Goal: Communication & Community: Answer question/provide support

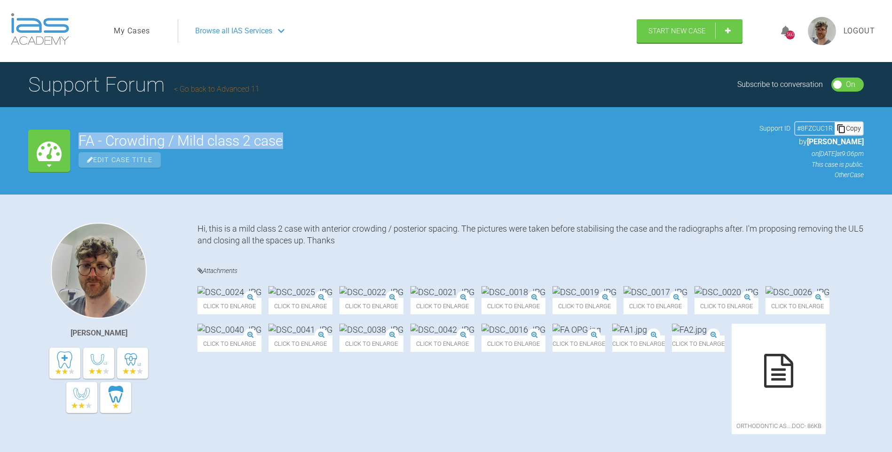
click at [613, 144] on h2 "FA - Crowding / Mild class 2 case" at bounding box center [415, 141] width 672 height 14
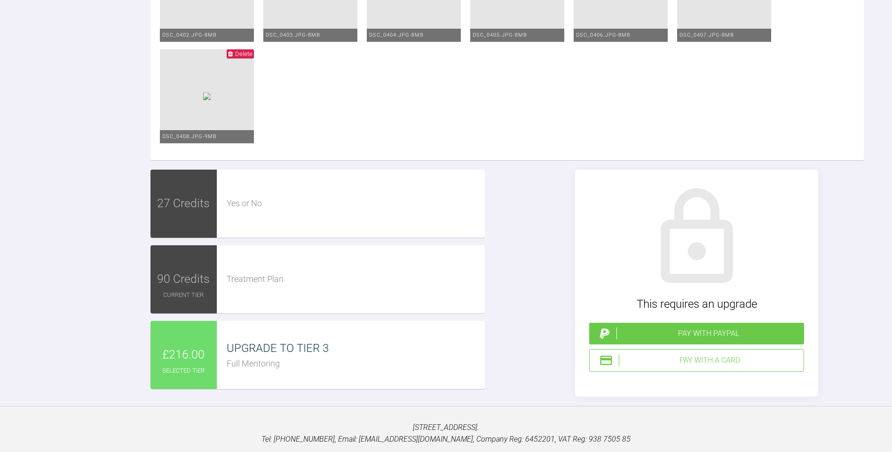
scroll to position [3620, 0]
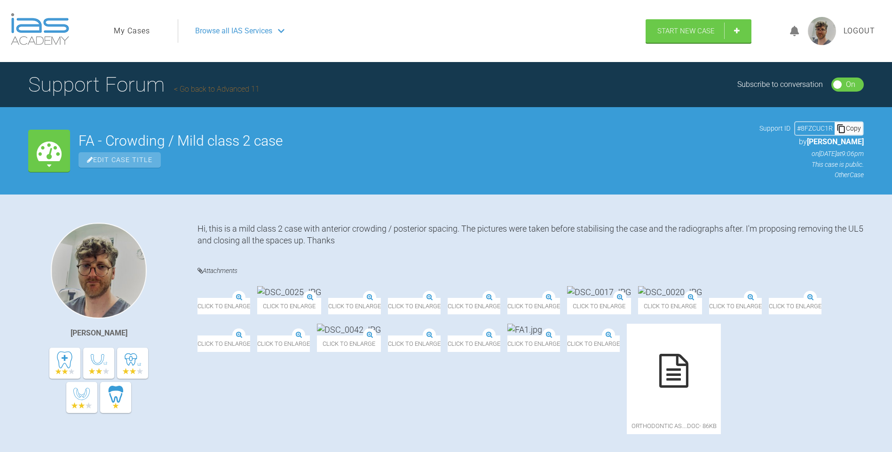
click at [138, 33] on link "My Cases" at bounding box center [132, 31] width 36 height 12
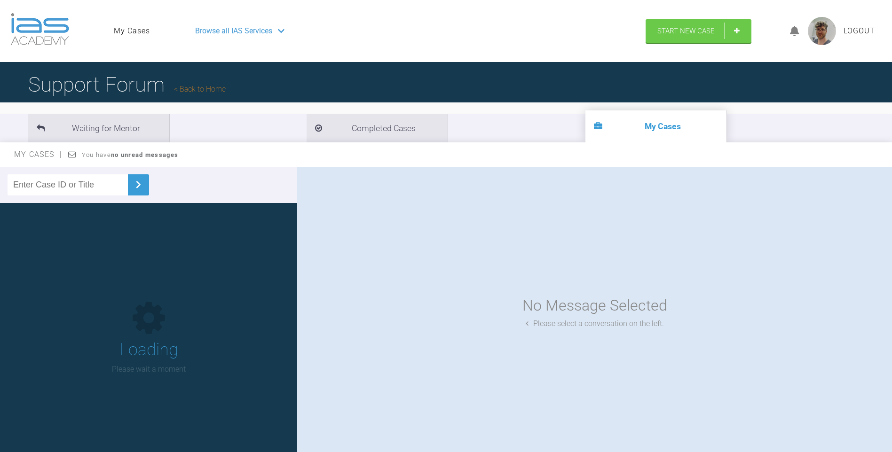
click at [859, 35] on span "Logout" at bounding box center [858, 31] width 31 height 12
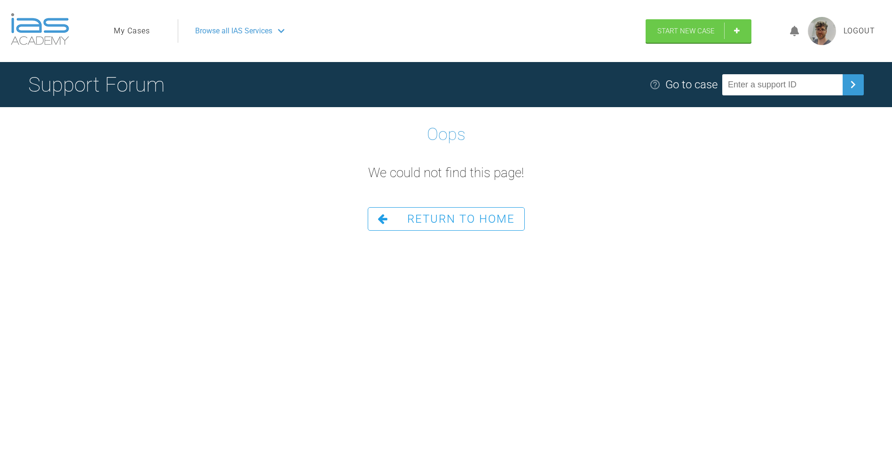
click at [124, 22] on ul "My Cases" at bounding box center [146, 31] width 64 height 24
click at [122, 27] on link "My Cases" at bounding box center [132, 31] width 36 height 12
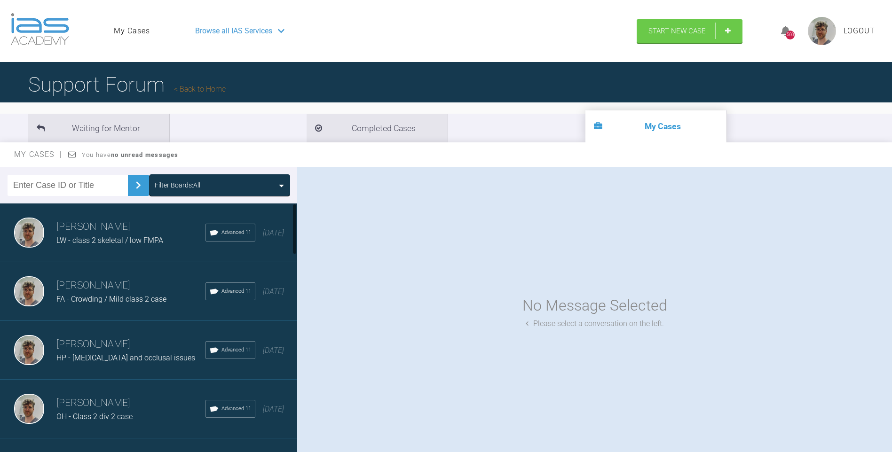
click at [152, 289] on h3 "[PERSON_NAME]" at bounding box center [130, 286] width 149 height 16
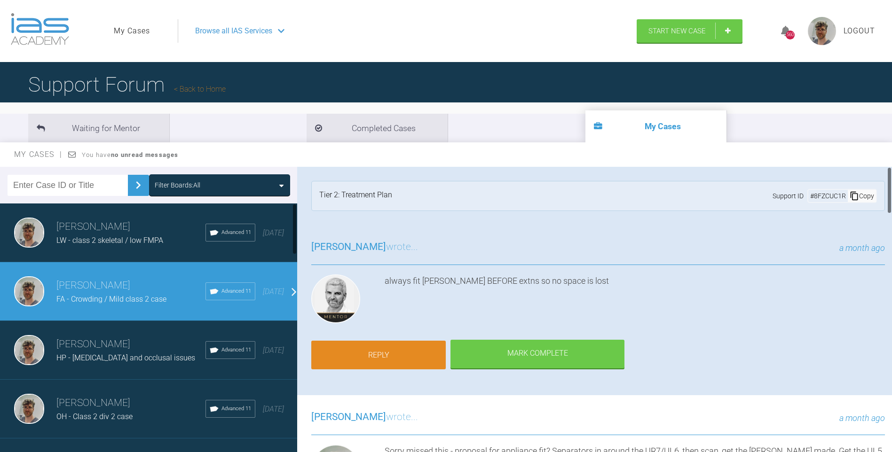
click at [350, 355] on link "Reply" at bounding box center [378, 355] width 134 height 29
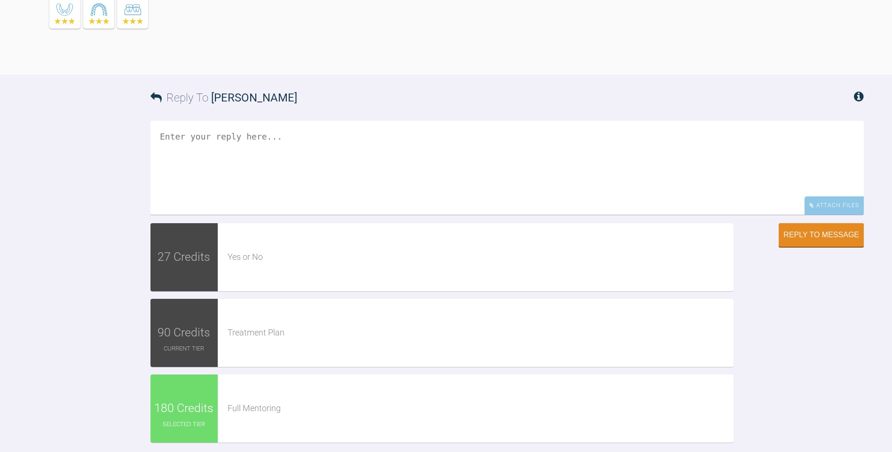
scroll to position [3528, 0]
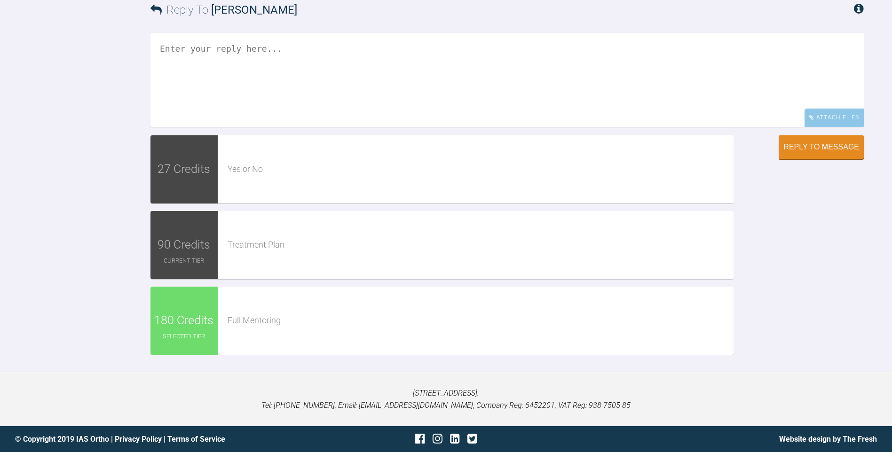
click at [251, 314] on div "Full Mentoring" at bounding box center [481, 321] width 506 height 14
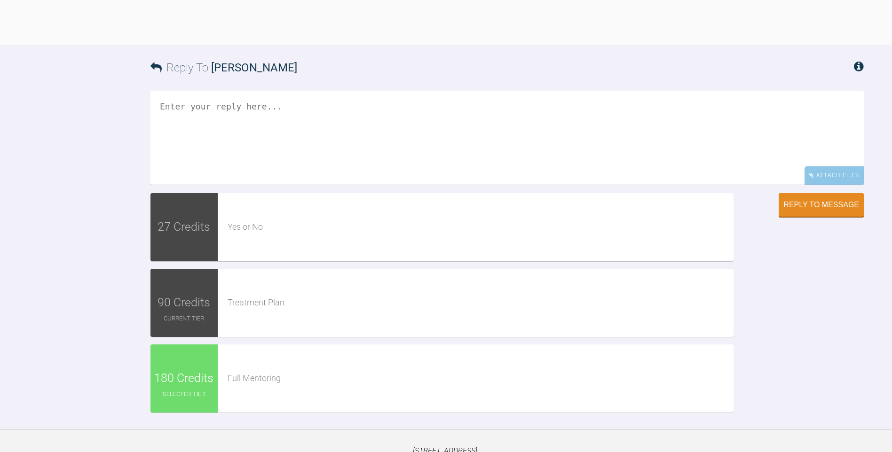
click at [305, 185] on textarea at bounding box center [506, 138] width 713 height 94
click at [821, 185] on div "Attach Files" at bounding box center [833, 175] width 59 height 18
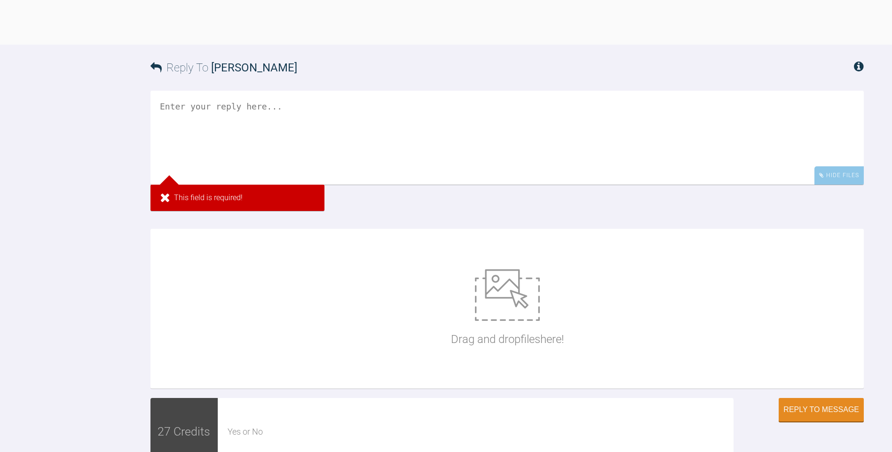
click at [451, 379] on div "Drag and drop files here!" at bounding box center [507, 308] width 113 height 141
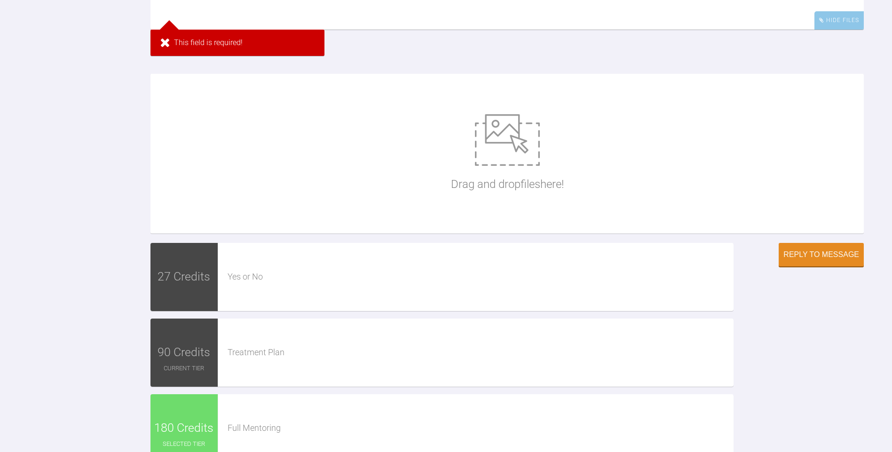
scroll to position [3622, 0]
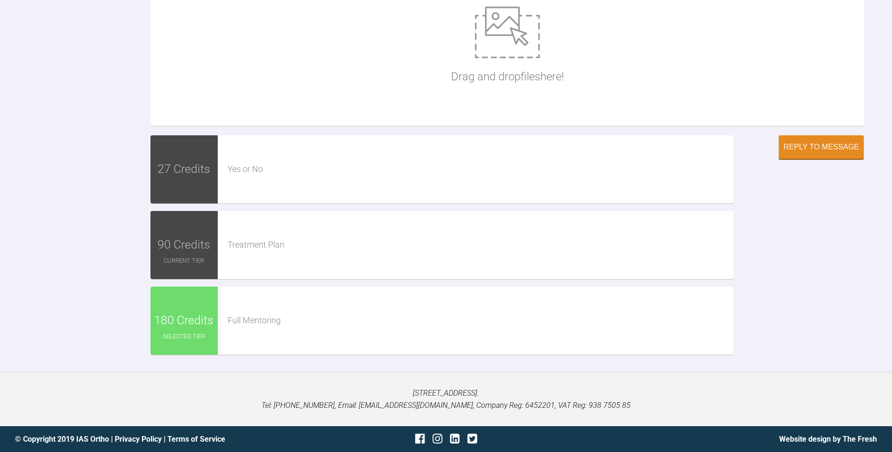
type input "C:\fakepath\DSC_0403.JPG"
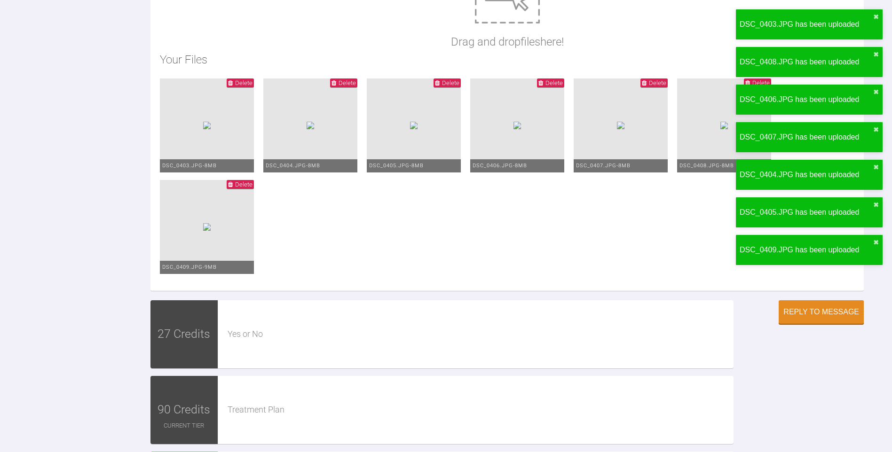
scroll to position [3434, 0]
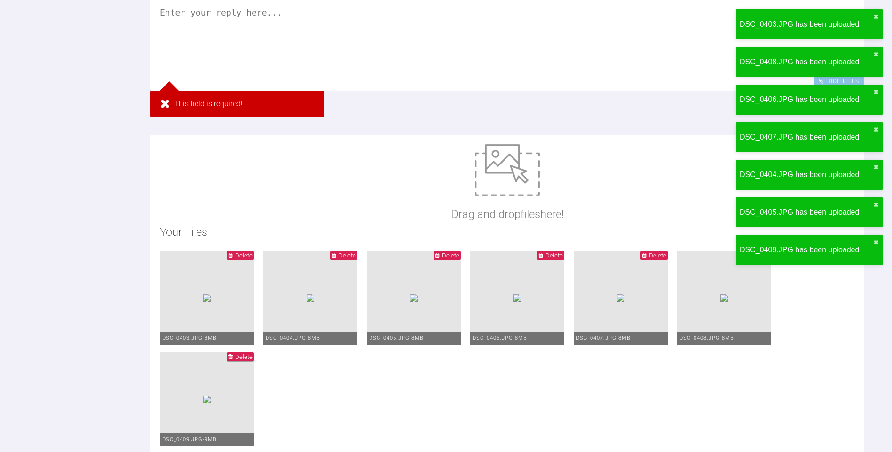
click at [322, 91] on textarea at bounding box center [506, 44] width 713 height 94
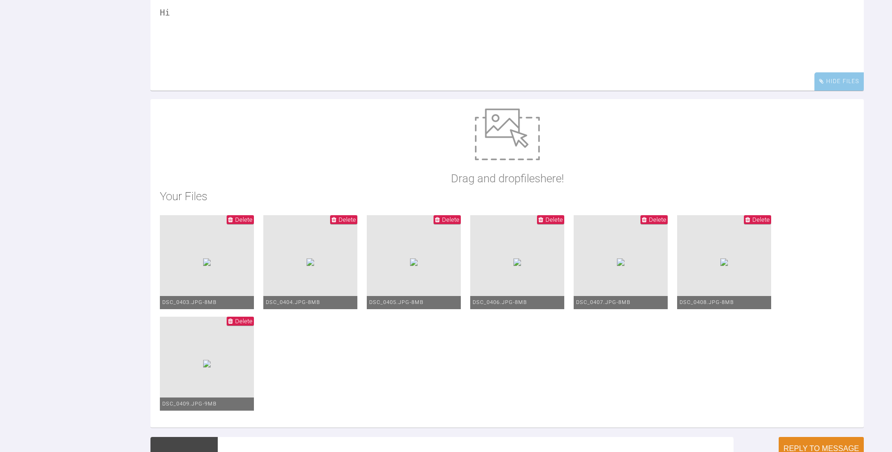
type textarea "H"
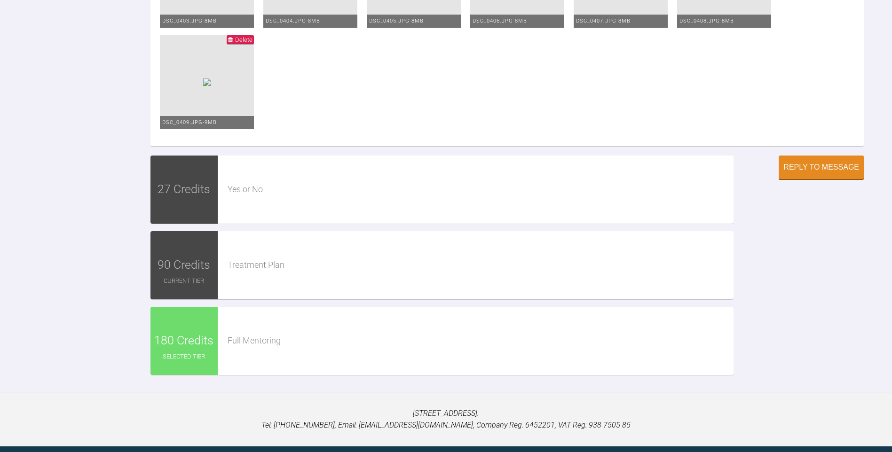
scroll to position [3716, 0]
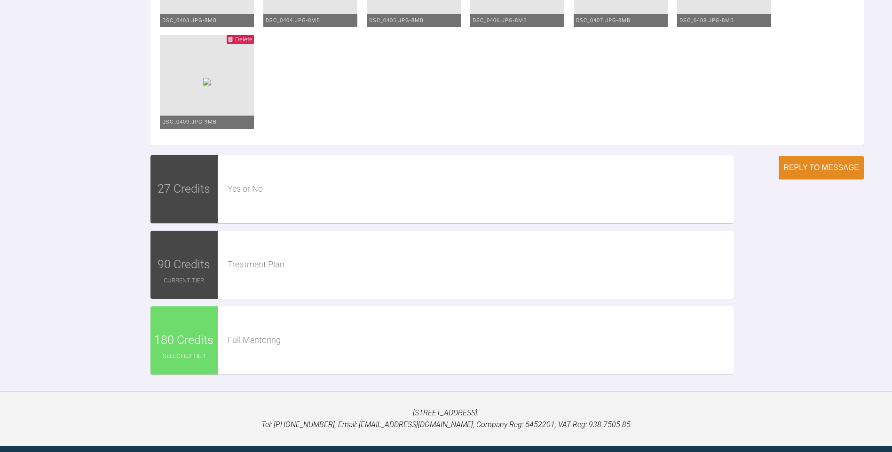
type textarea "UL5 XLA'd and nance fitted with band lok. Upper bond up MBT 0.012 Niti. I'll bo…"
click at [828, 172] on div "Reply to Message" at bounding box center [821, 168] width 76 height 8
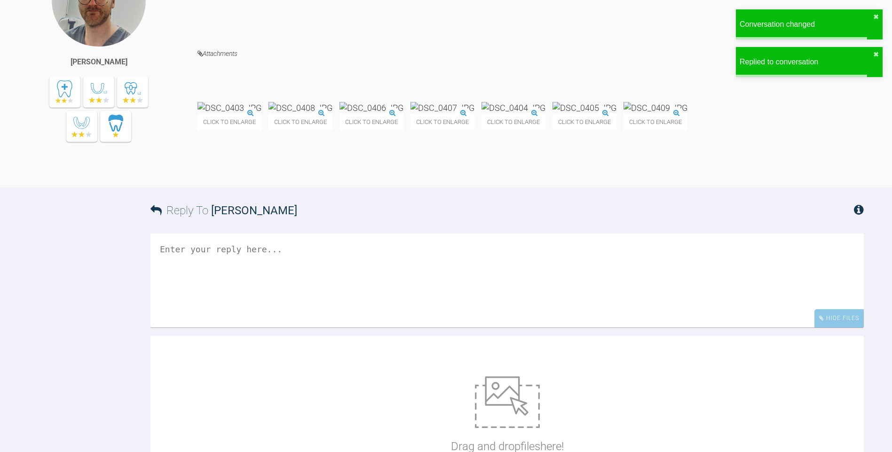
scroll to position [3520, 0]
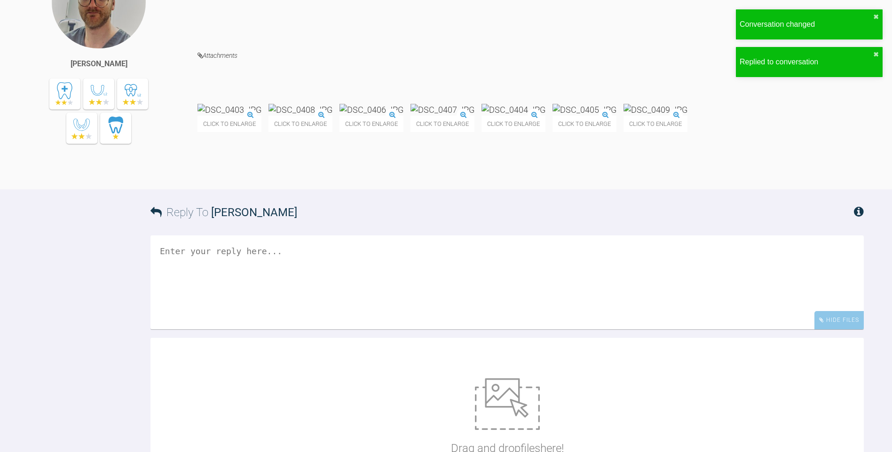
click at [623, 116] on img at bounding box center [655, 110] width 64 height 12
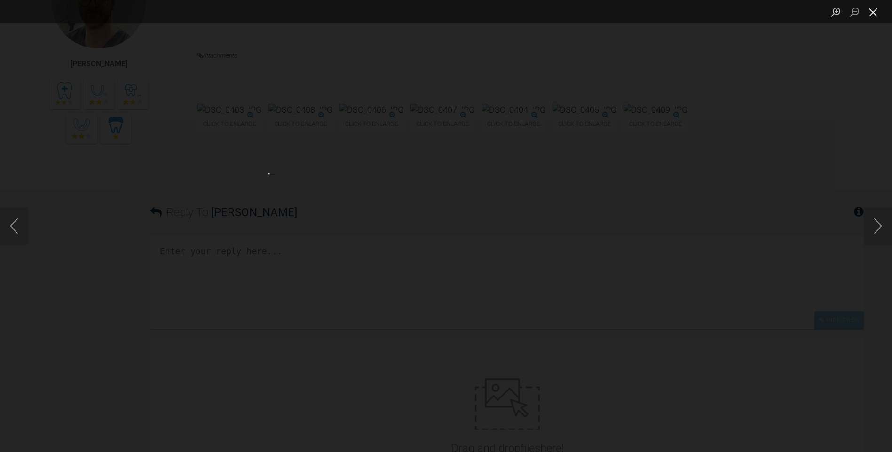
click at [871, 17] on button "Close lightbox" at bounding box center [873, 12] width 19 height 16
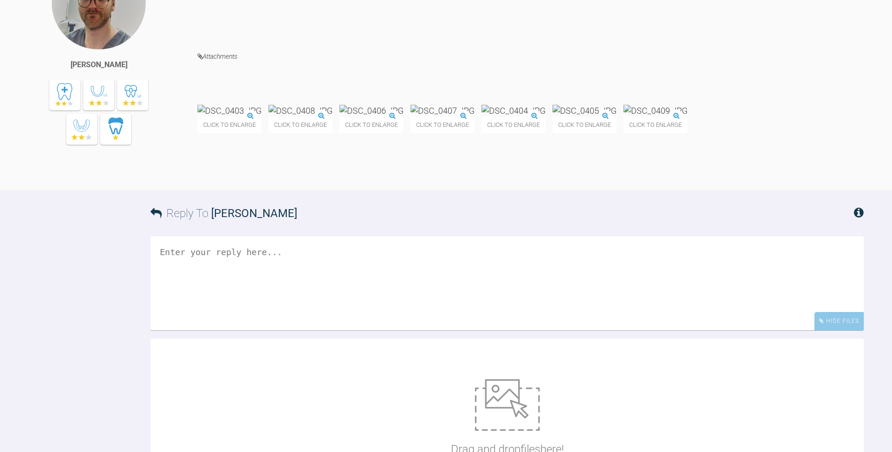
scroll to position [3473, 0]
